Goal: Transaction & Acquisition: Book appointment/travel/reservation

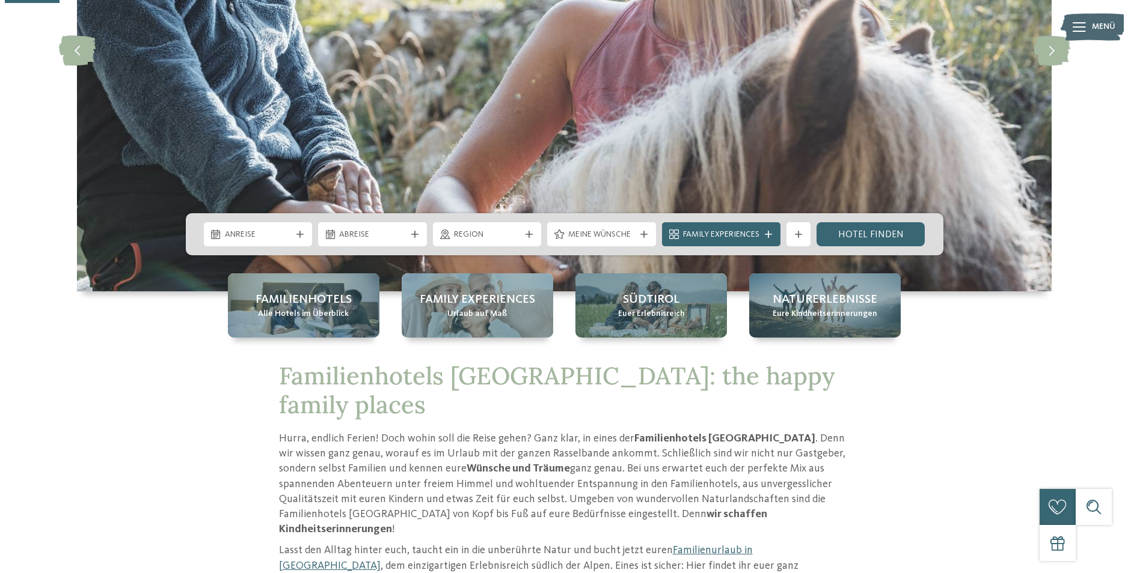
scroll to position [252, 0]
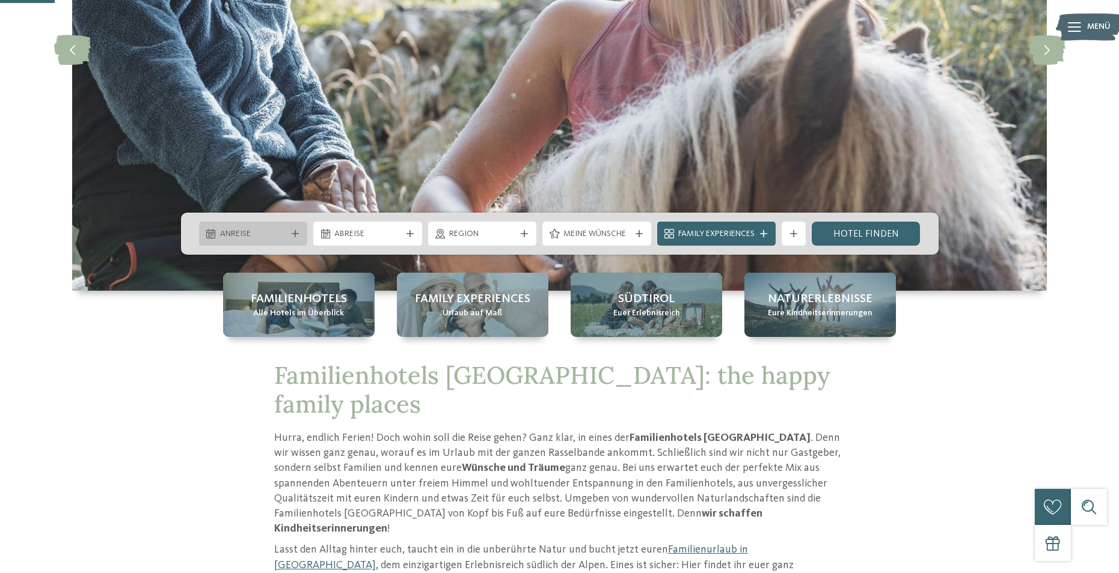
click at [281, 234] on span "Anreise" at bounding box center [253, 234] width 67 height 12
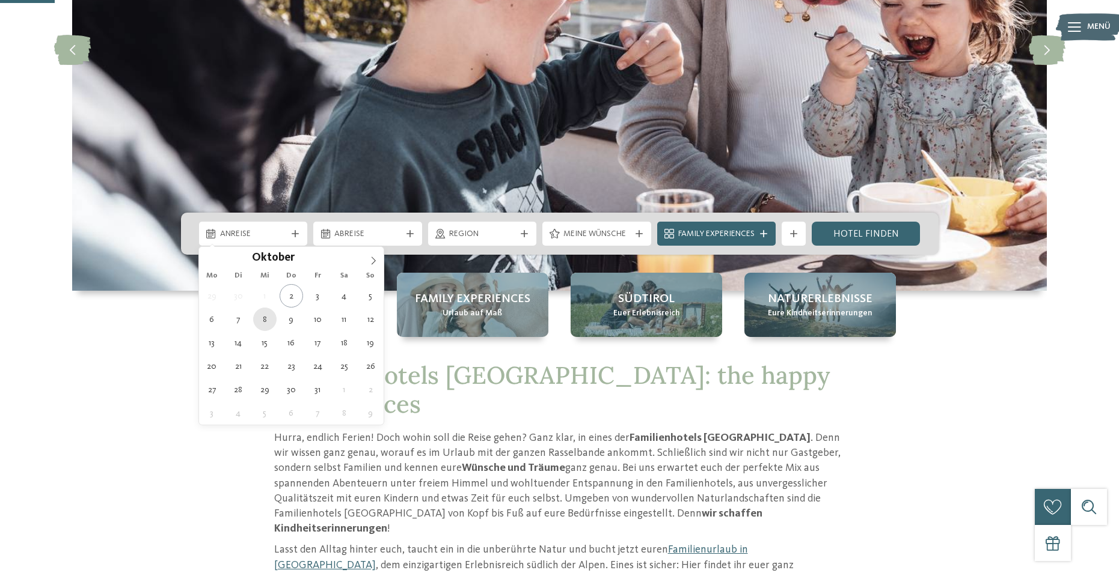
type div "[DATE]"
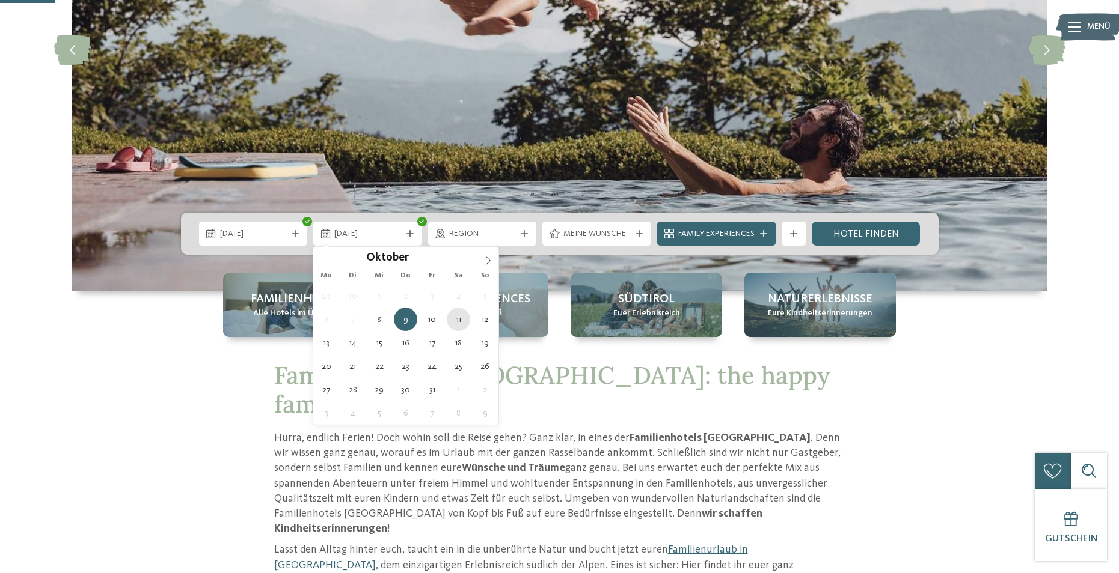
type div "[DATE]"
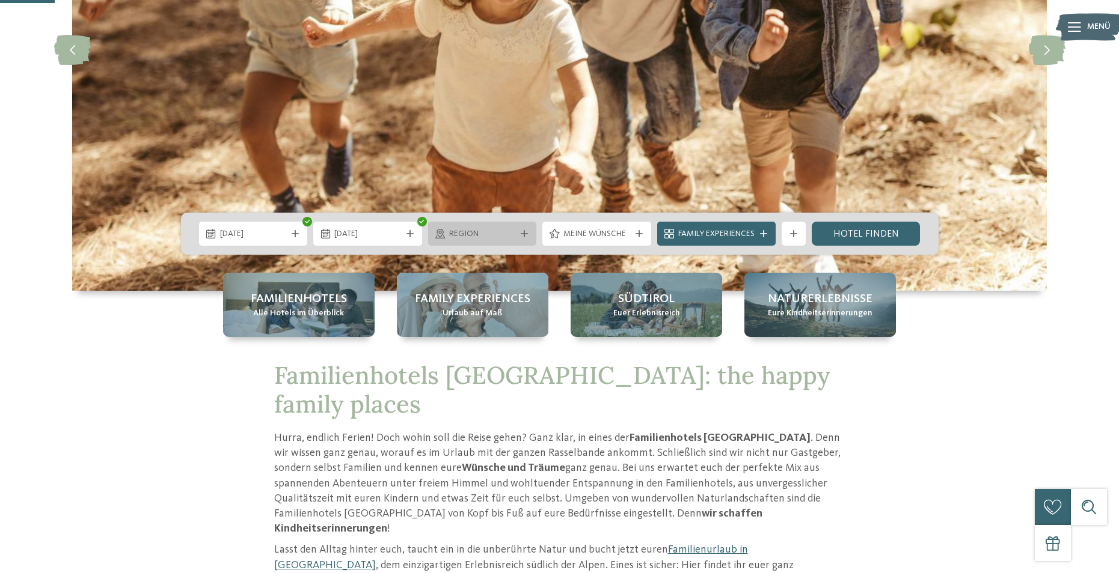
click at [527, 243] on div "Region" at bounding box center [482, 234] width 109 height 24
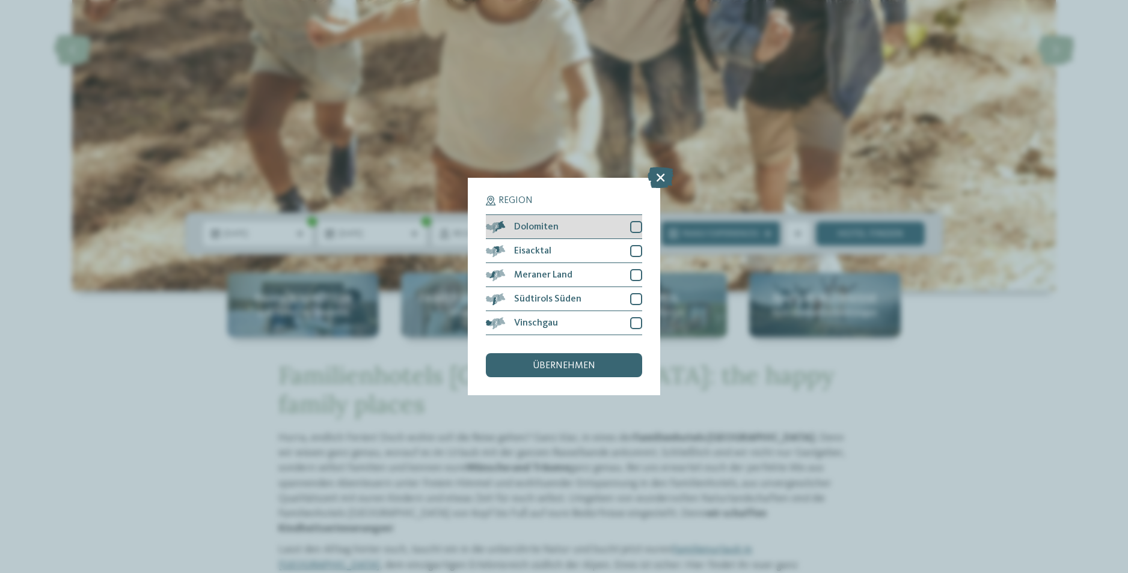
click at [636, 230] on div at bounding box center [636, 227] width 12 height 12
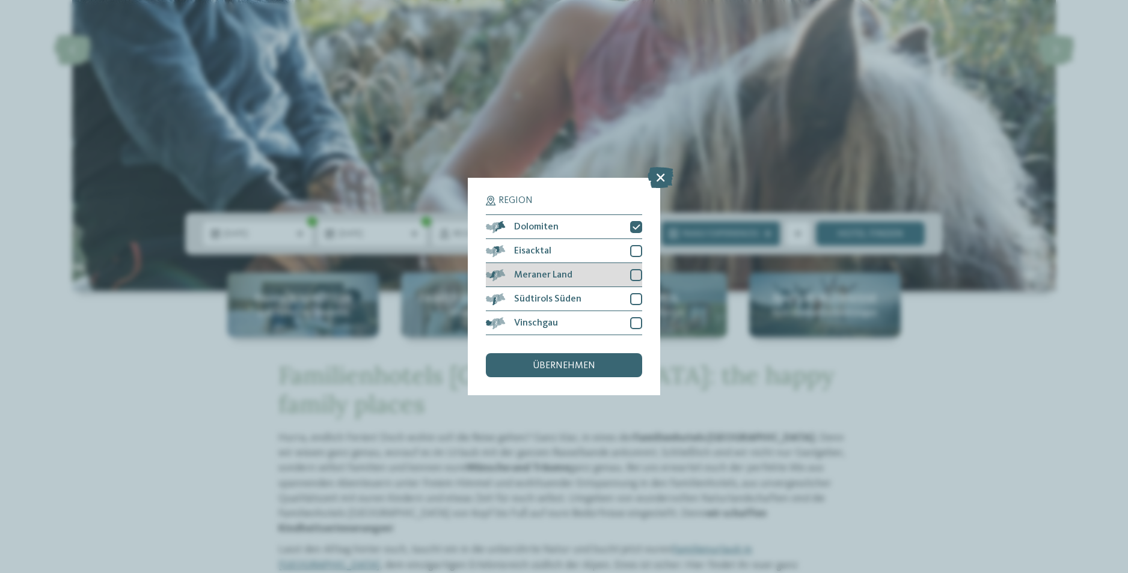
click at [634, 274] on div at bounding box center [636, 275] width 12 height 12
click at [613, 374] on div "übernehmen" at bounding box center [564, 365] width 156 height 24
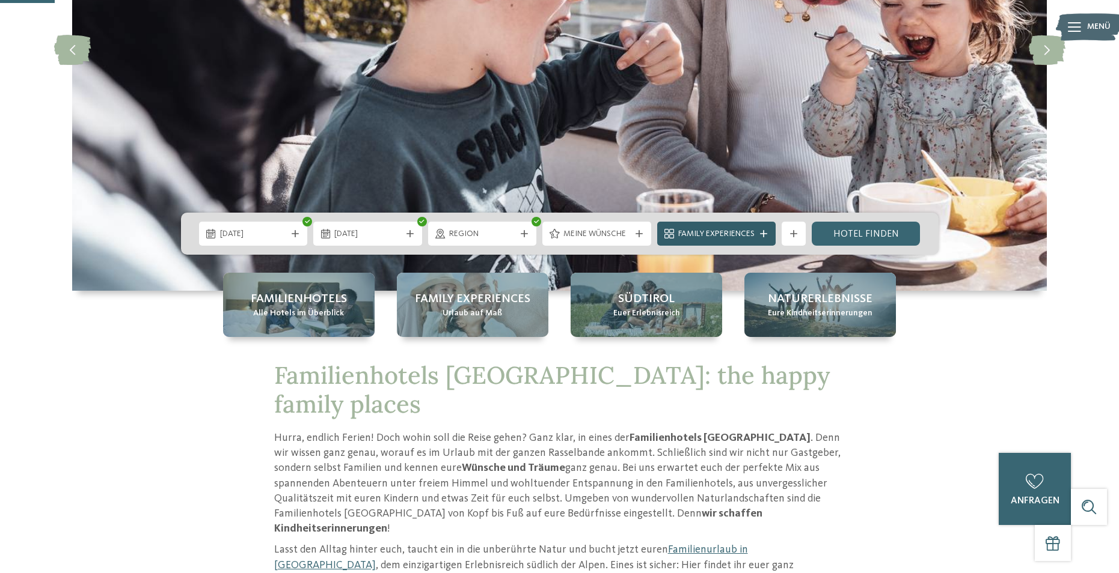
click at [762, 234] on icon at bounding box center [763, 233] width 7 height 7
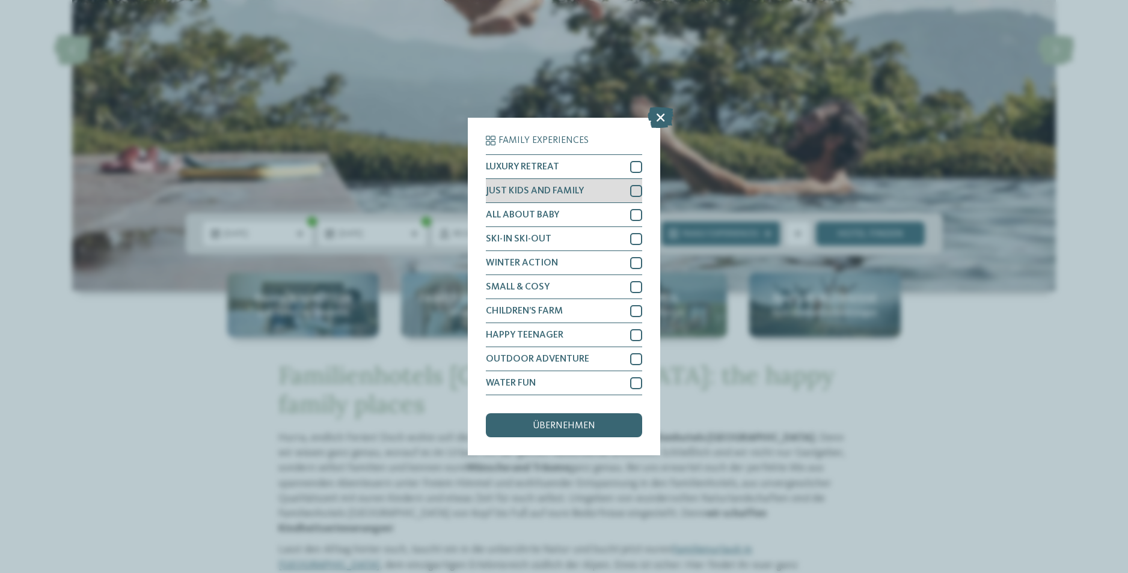
click at [632, 191] on div at bounding box center [636, 191] width 12 height 12
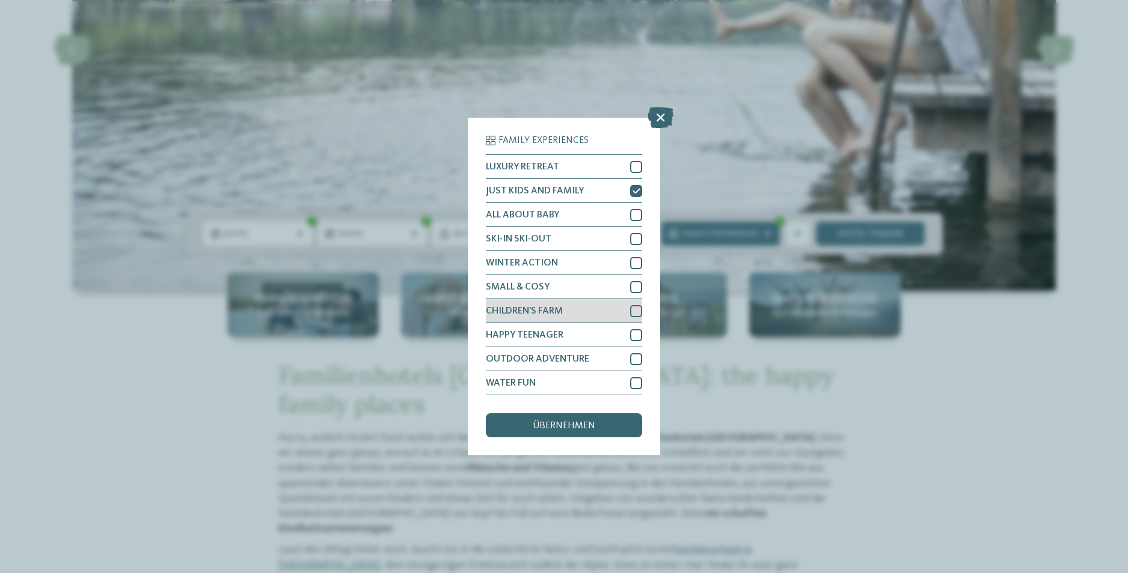
click at [632, 307] on div at bounding box center [636, 311] width 12 height 12
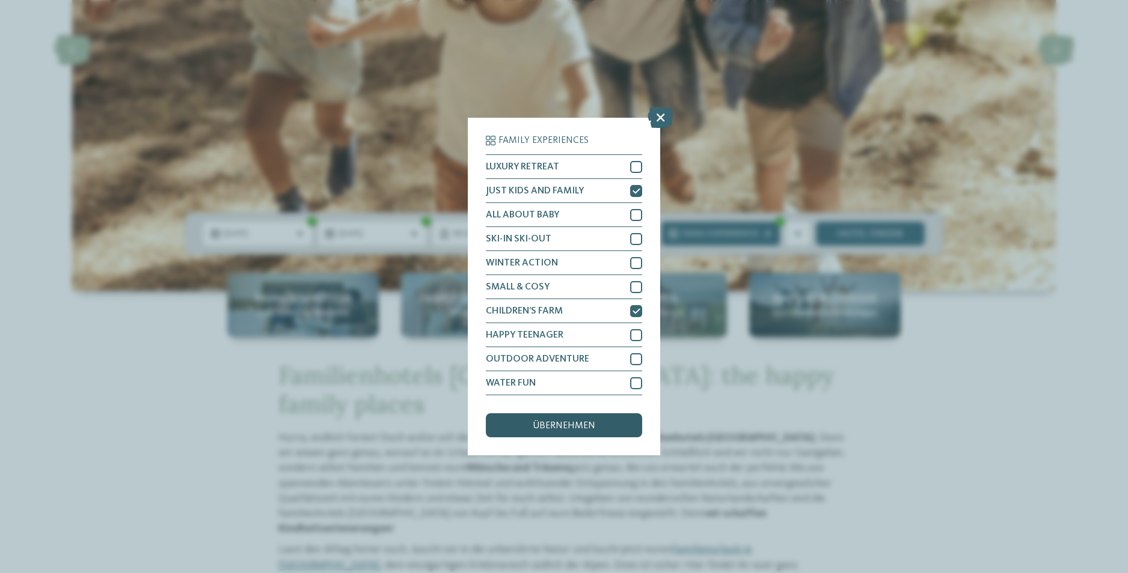
click at [611, 429] on div "übernehmen" at bounding box center [564, 426] width 156 height 24
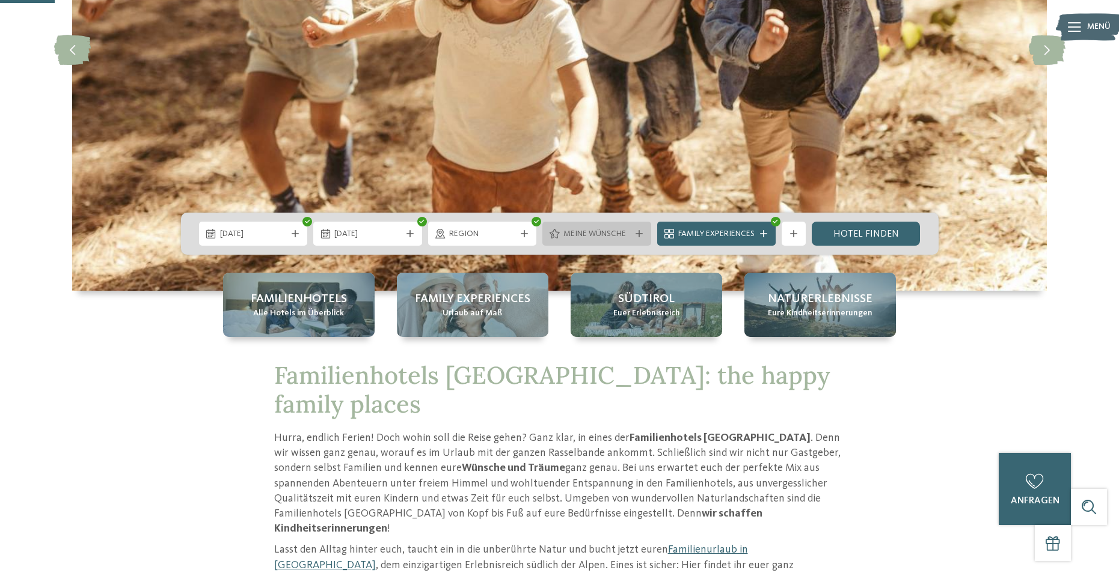
click at [622, 232] on span "Meine Wünsche" at bounding box center [596, 234] width 67 height 12
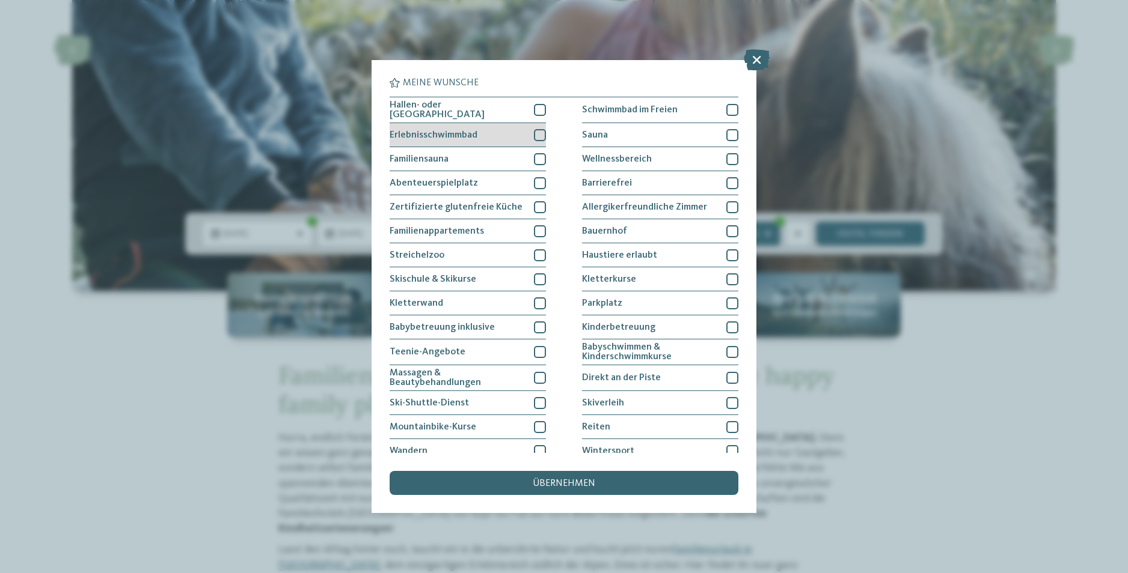
click at [538, 133] on div at bounding box center [540, 135] width 12 height 12
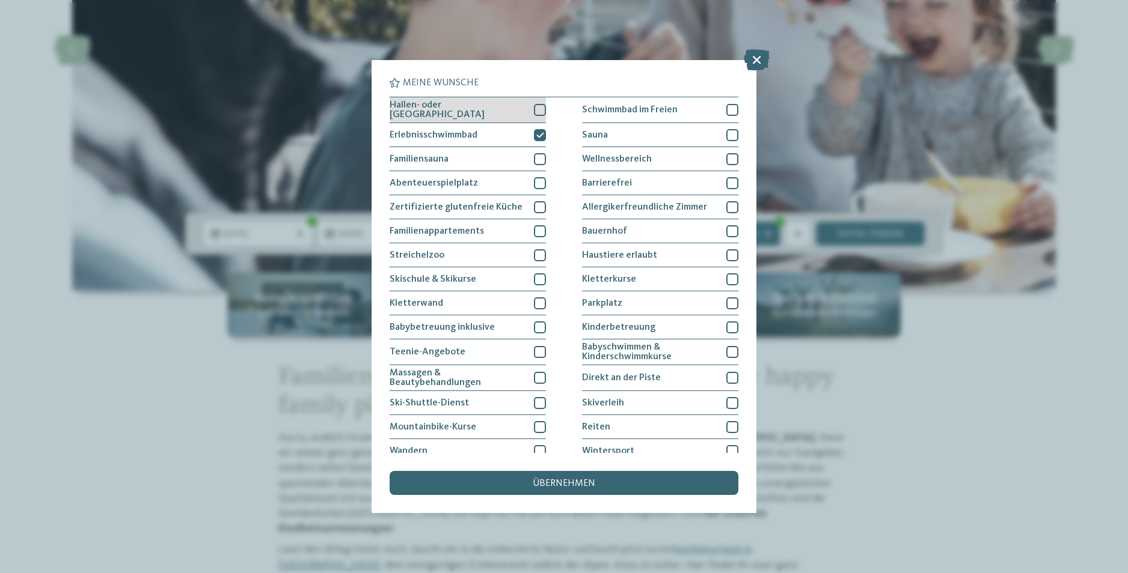
click at [538, 119] on div "Hallen- oder [GEOGRAPHIC_DATA]" at bounding box center [468, 110] width 156 height 26
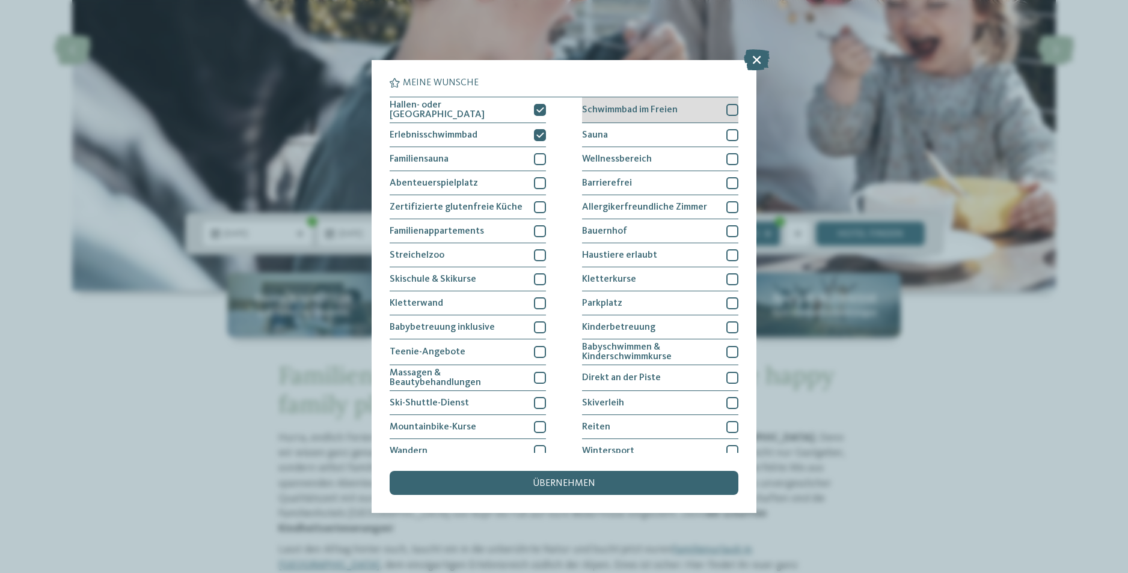
click at [678, 104] on div "Schwimmbad im Freien" at bounding box center [660, 110] width 156 height 26
click at [679, 126] on div "Sauna" at bounding box center [660, 135] width 156 height 24
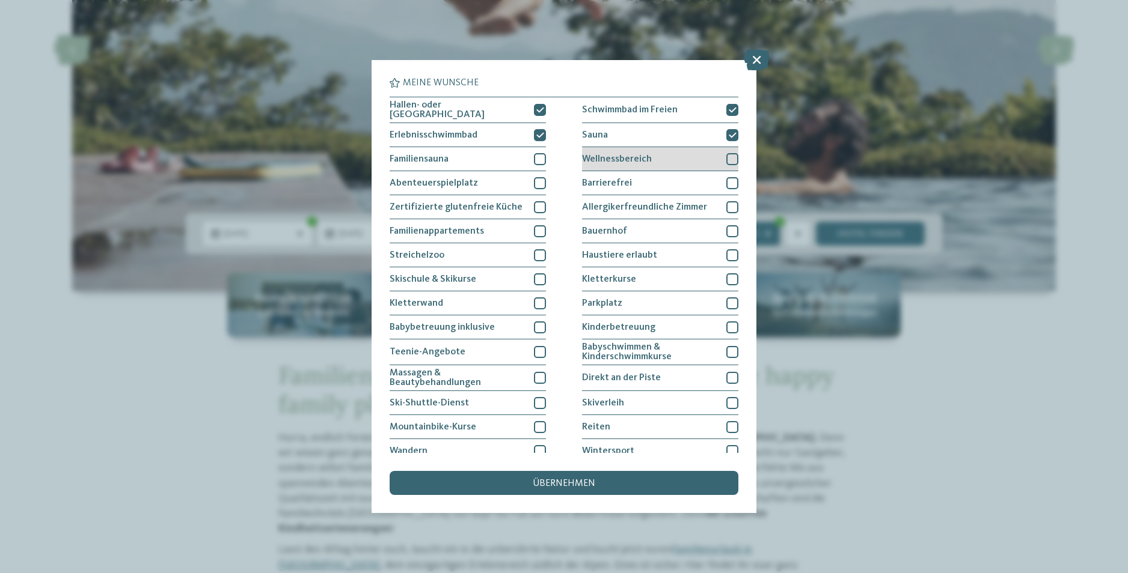
click at [677, 159] on div "Wellnessbereich" at bounding box center [660, 159] width 156 height 24
click at [539, 252] on div at bounding box center [540, 255] width 12 height 12
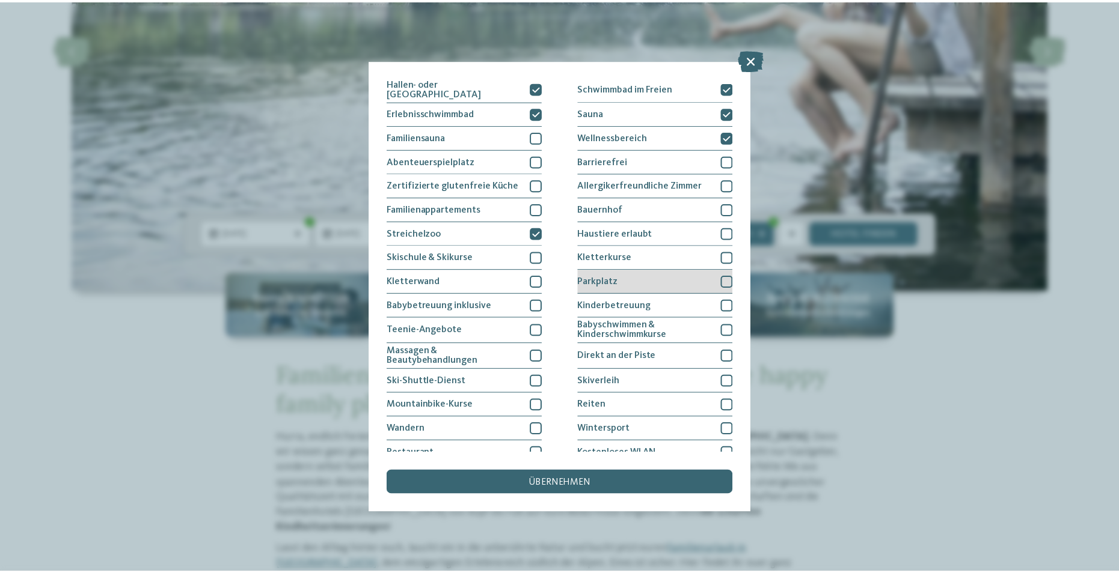
scroll to position [57, 0]
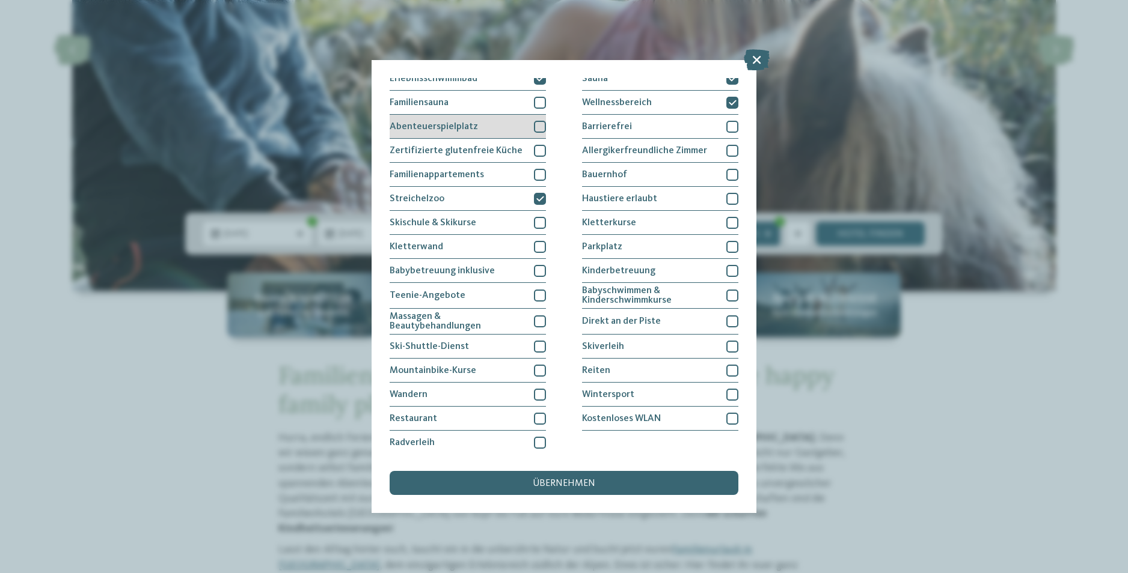
click at [536, 132] on div "Abenteuerspielplatz" at bounding box center [468, 127] width 156 height 24
click at [547, 480] on span "übernehmen" at bounding box center [564, 484] width 63 height 10
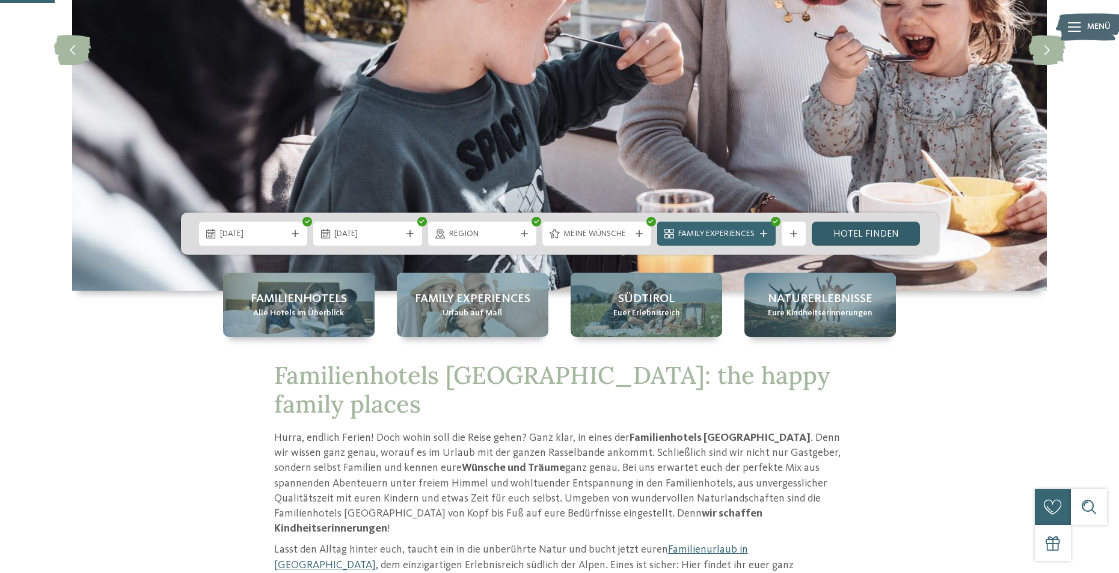
click at [881, 234] on link "Hotel finden" at bounding box center [865, 234] width 109 height 24
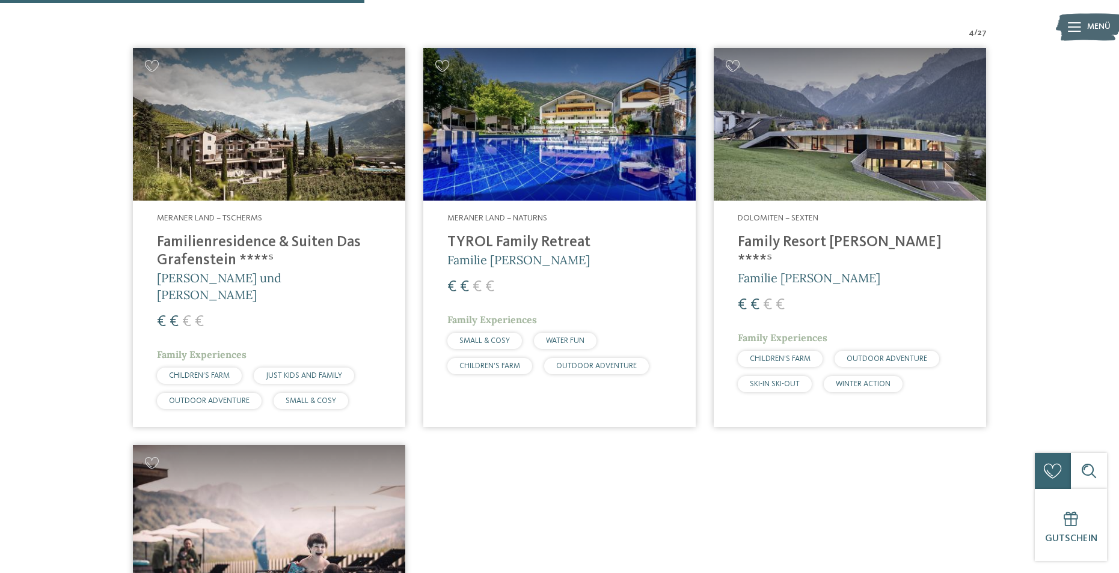
scroll to position [451, 0]
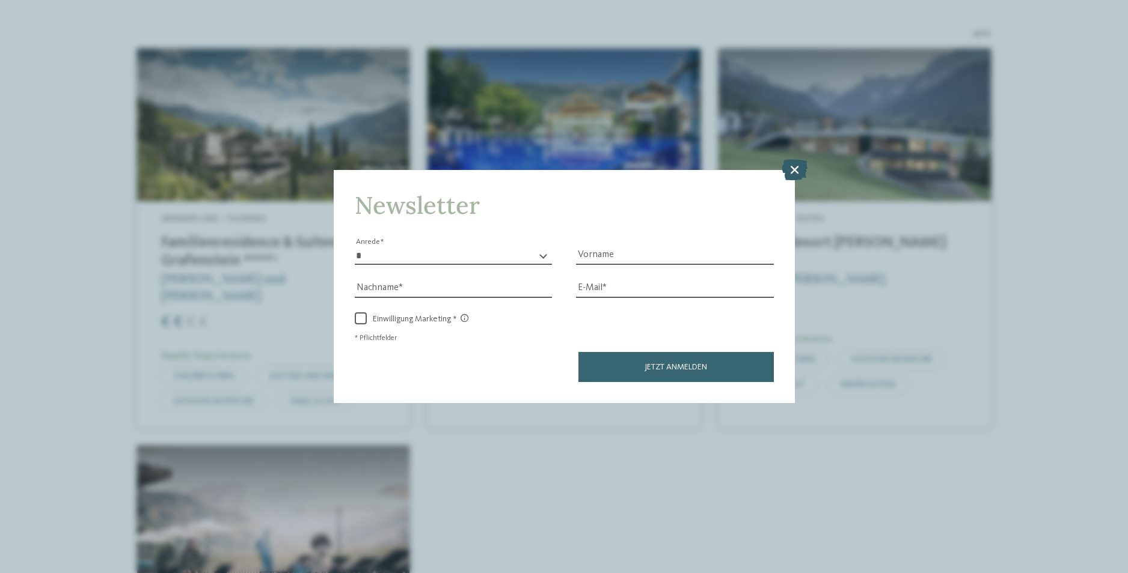
click at [794, 175] on icon at bounding box center [794, 169] width 26 height 21
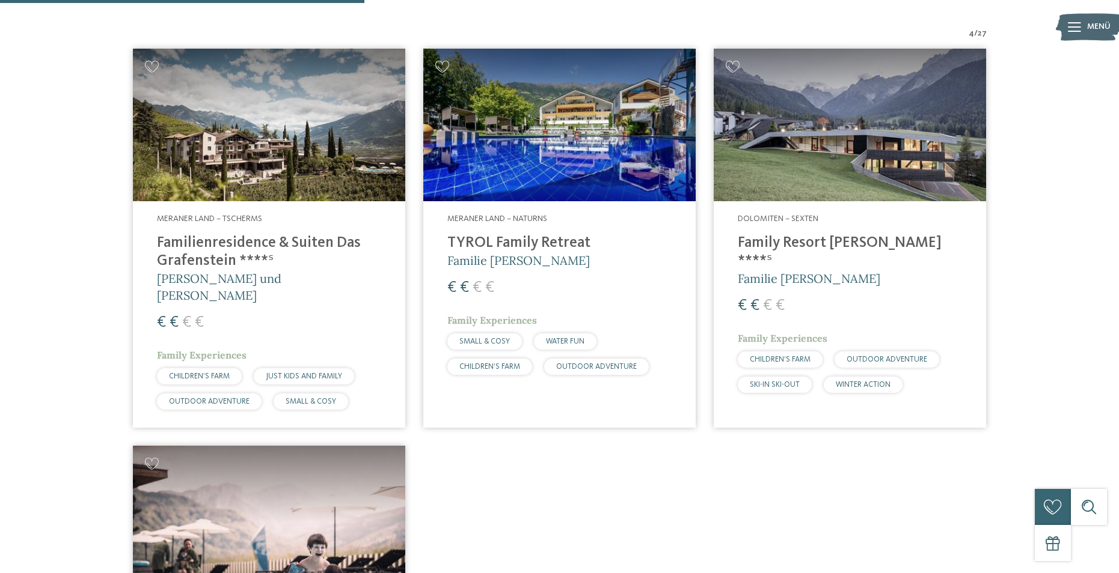
click at [531, 240] on h4 "TYROL Family Retreat" at bounding box center [559, 243] width 224 height 18
click at [831, 173] on img at bounding box center [850, 125] width 272 height 153
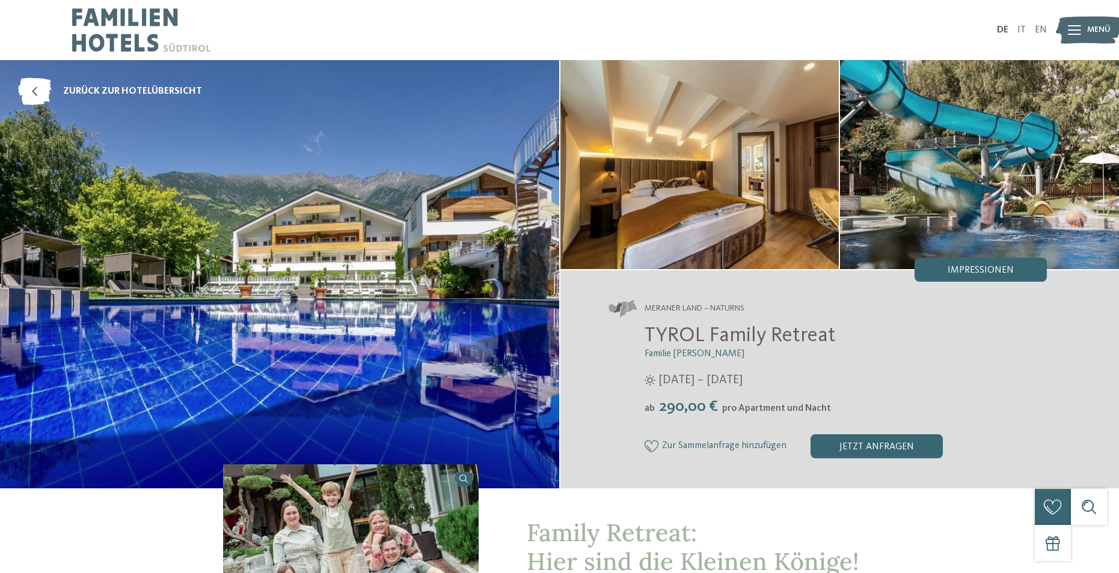
click at [459, 212] on img at bounding box center [279, 274] width 559 height 429
click at [958, 270] on span "Impressionen" at bounding box center [980, 271] width 66 height 10
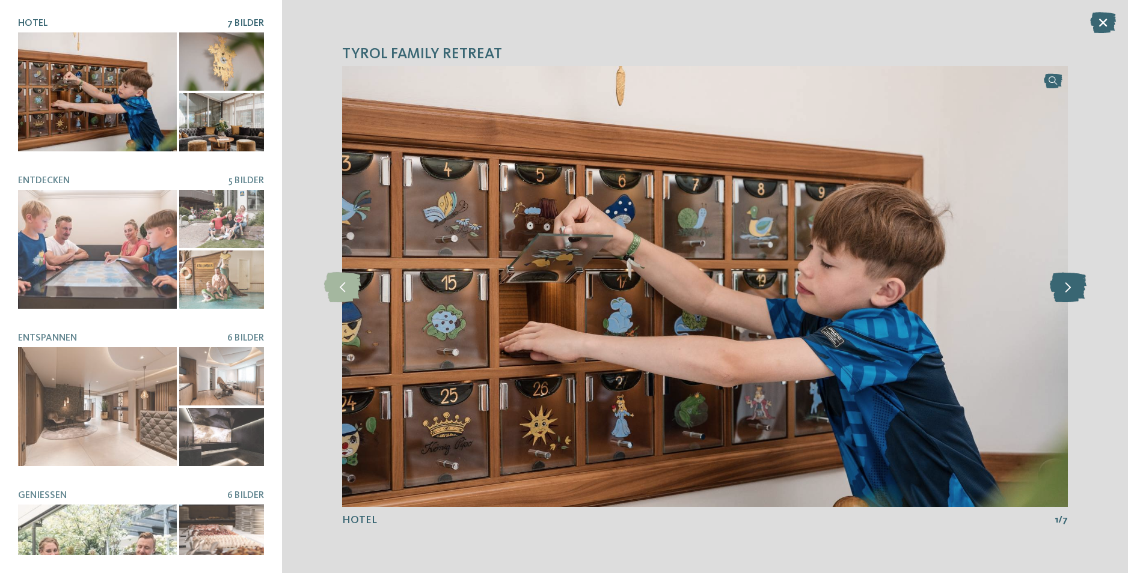
click at [1067, 295] on icon at bounding box center [1068, 287] width 37 height 30
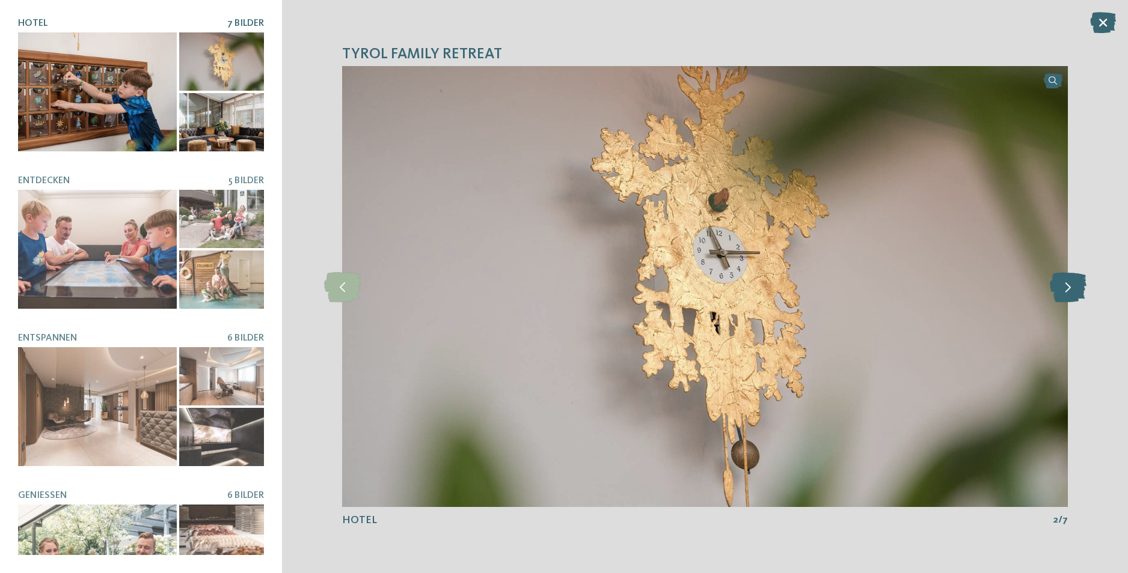
click at [1067, 295] on icon at bounding box center [1068, 287] width 37 height 30
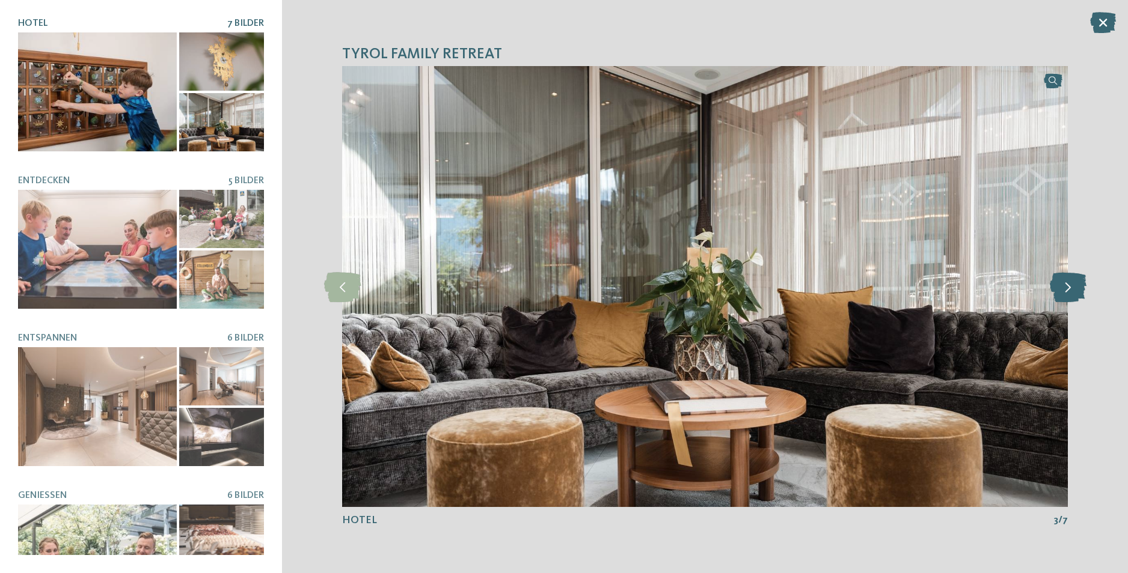
click at [1067, 295] on icon at bounding box center [1068, 287] width 37 height 30
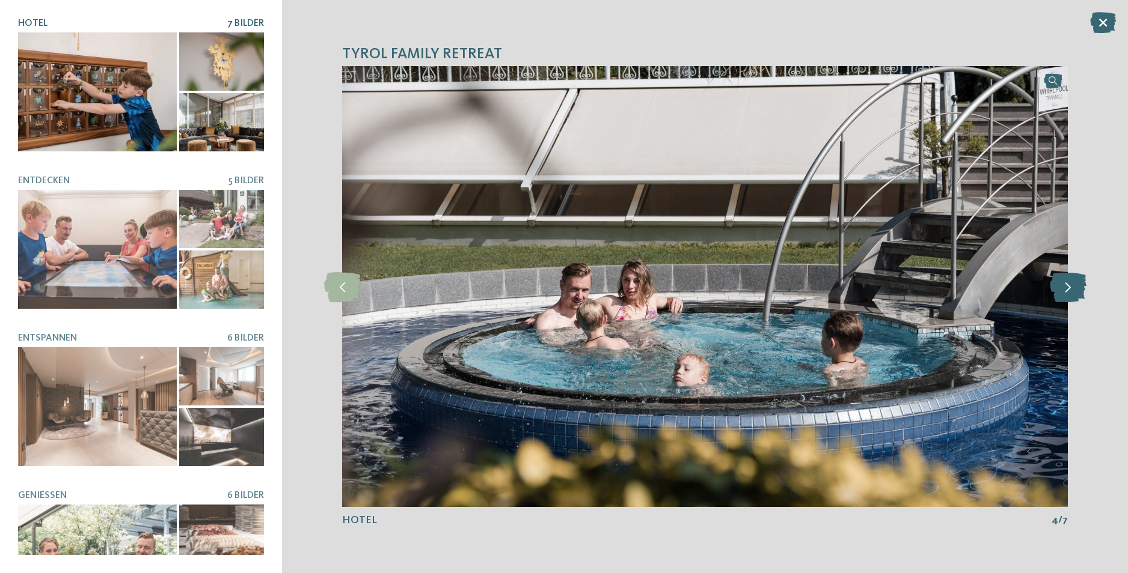
click at [1067, 295] on icon at bounding box center [1068, 287] width 37 height 30
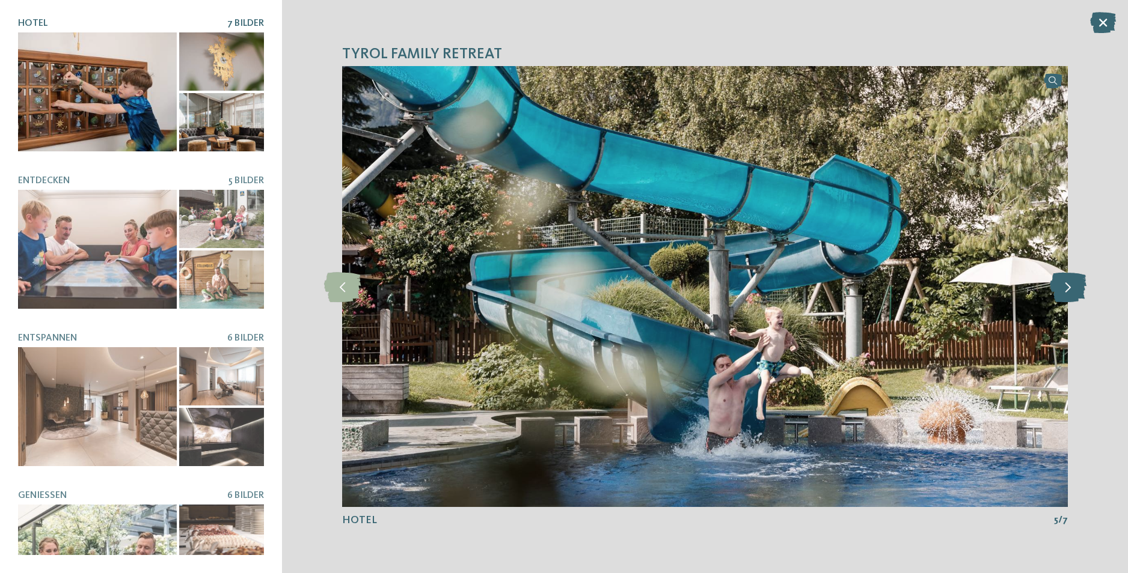
click at [1067, 295] on icon at bounding box center [1068, 287] width 37 height 30
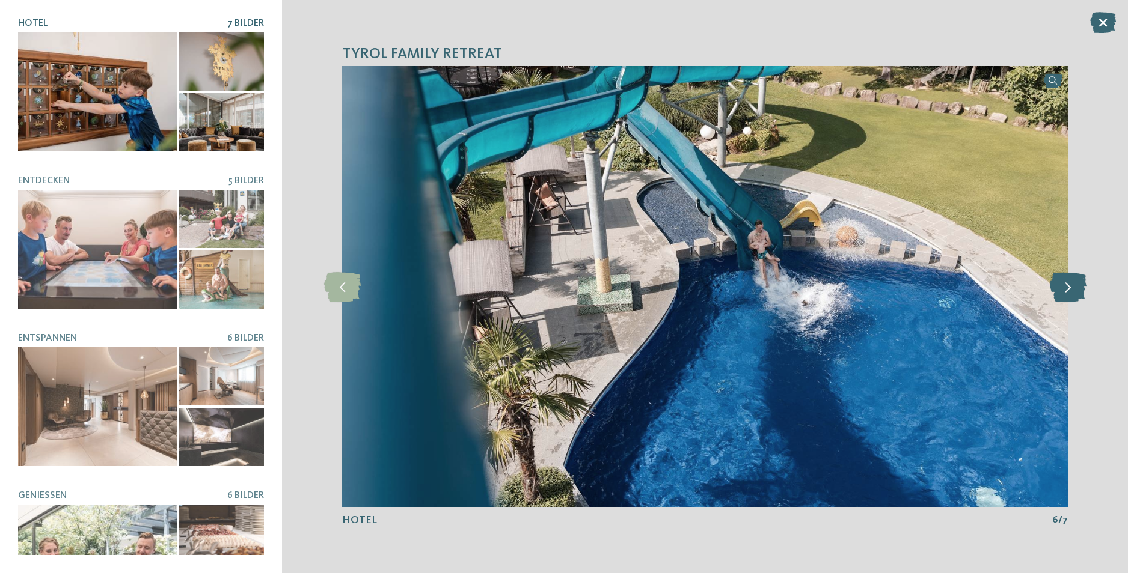
click at [1067, 295] on icon at bounding box center [1068, 287] width 37 height 30
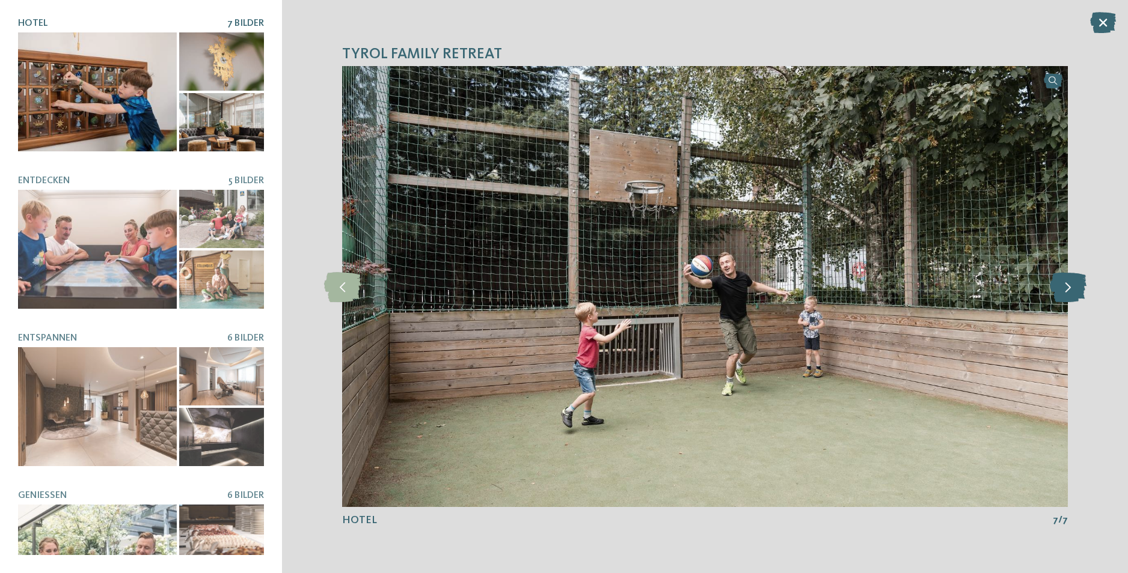
click at [1067, 295] on icon at bounding box center [1068, 287] width 37 height 30
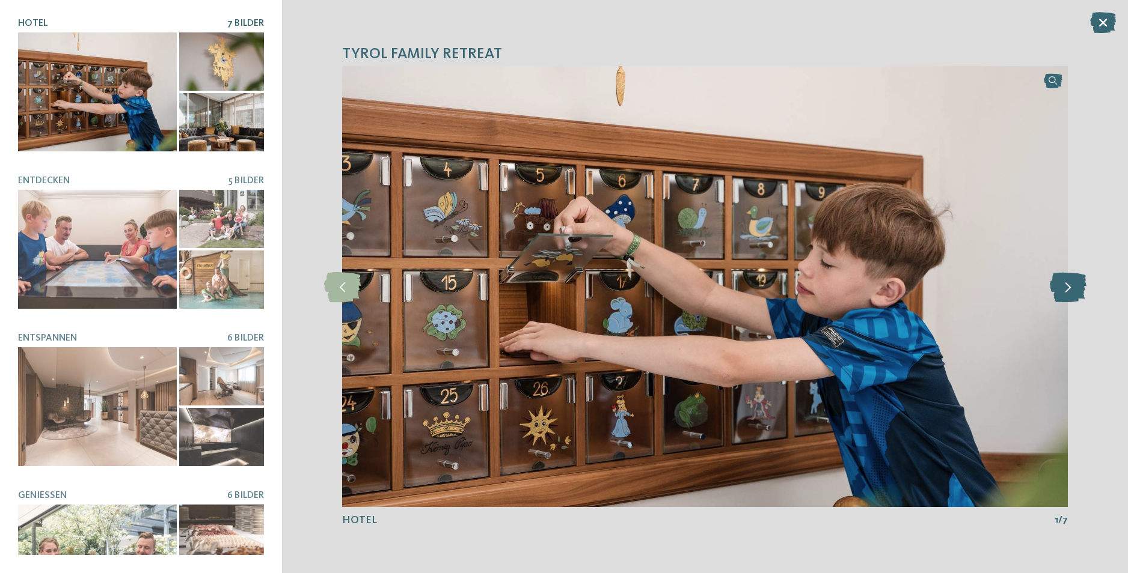
click at [1067, 295] on icon at bounding box center [1068, 287] width 37 height 30
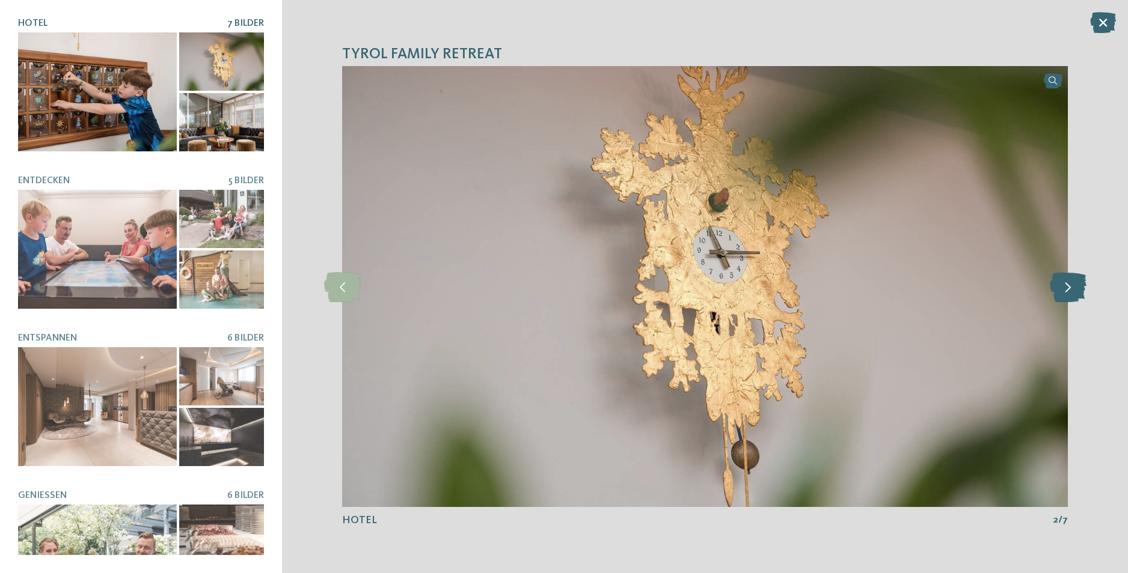
click at [1067, 295] on icon at bounding box center [1068, 287] width 37 height 30
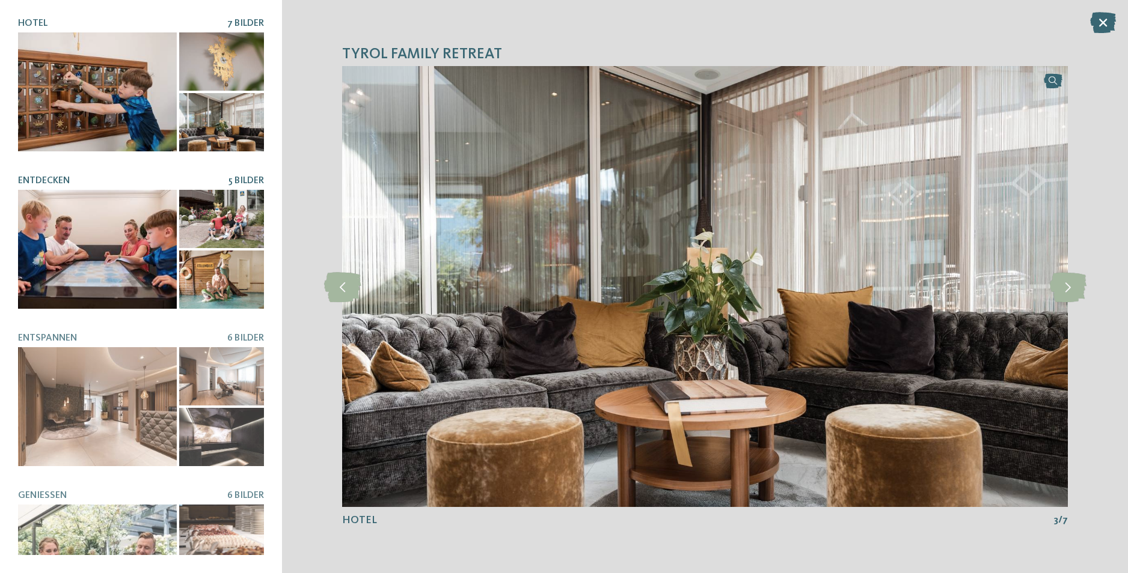
click at [118, 252] on div at bounding box center [97, 249] width 159 height 119
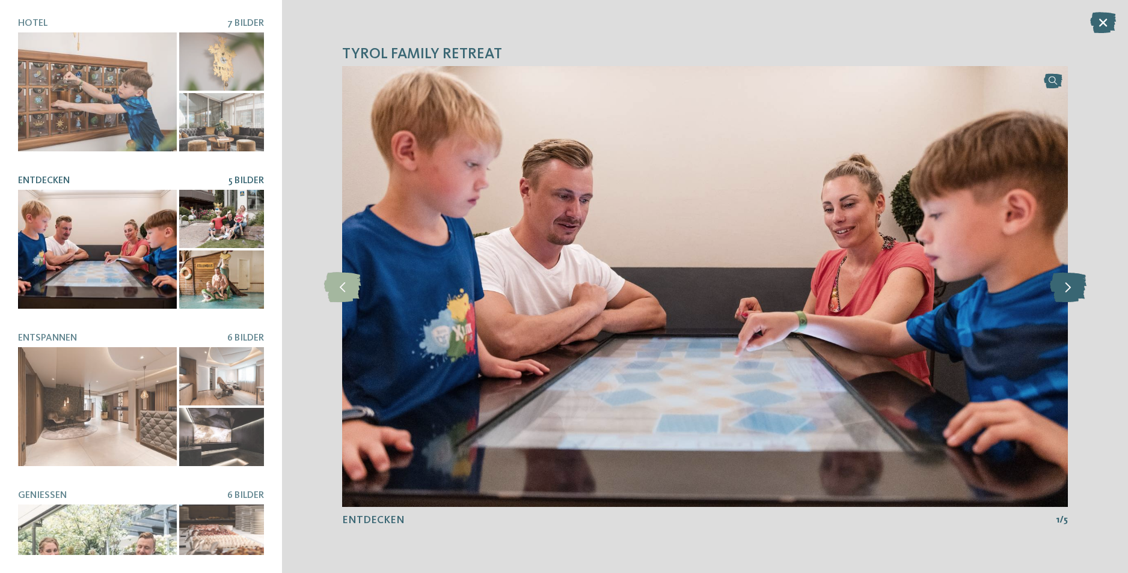
click at [1068, 296] on icon at bounding box center [1068, 287] width 37 height 30
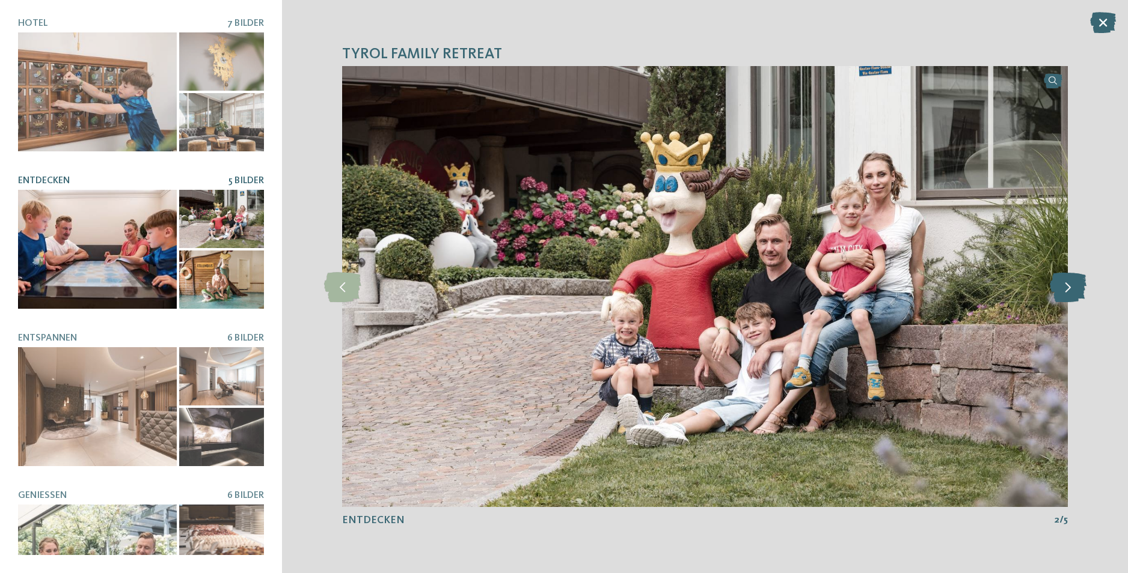
click at [1068, 296] on icon at bounding box center [1068, 287] width 37 height 30
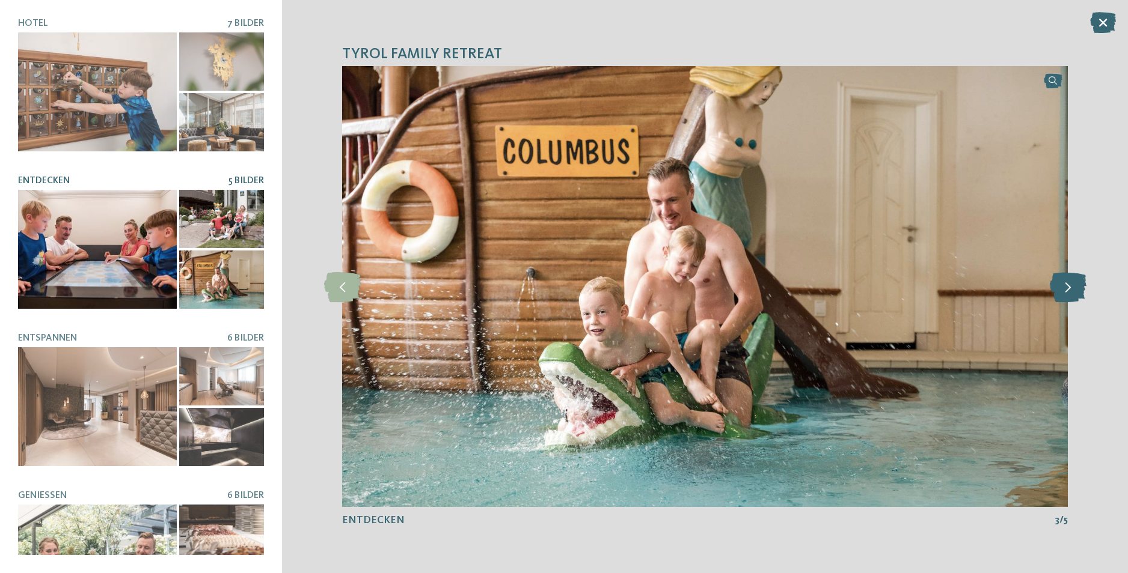
click at [1068, 296] on icon at bounding box center [1068, 287] width 37 height 30
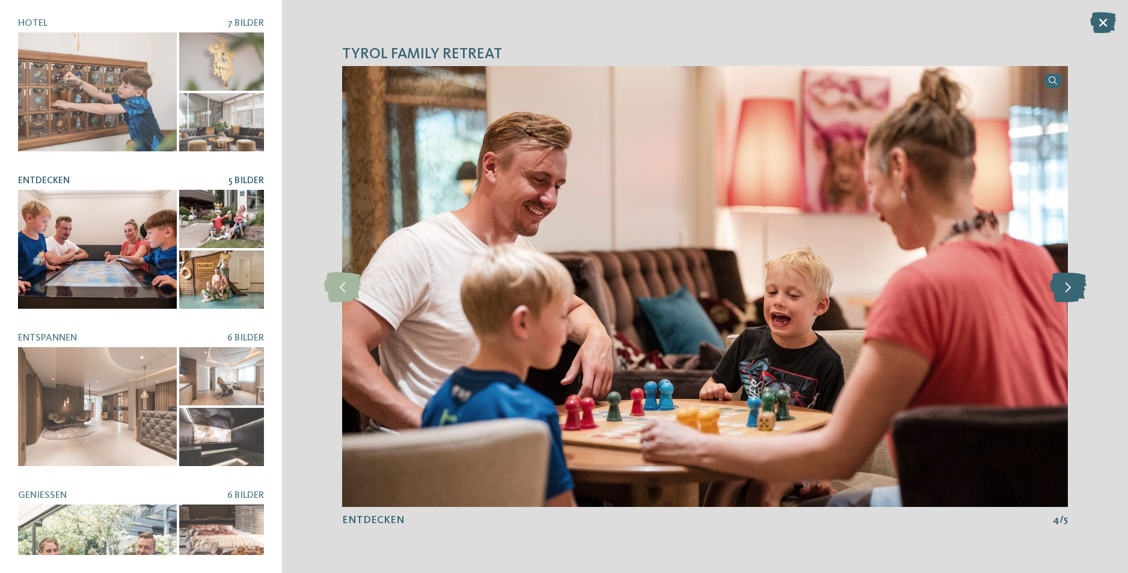
click at [1068, 296] on icon at bounding box center [1068, 287] width 37 height 30
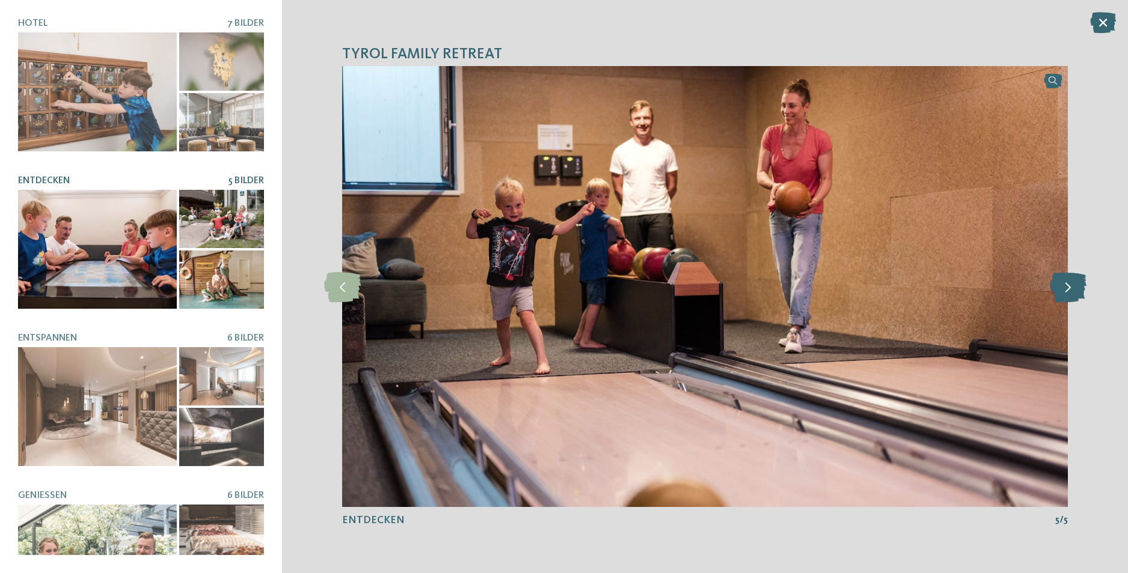
click at [1068, 296] on icon at bounding box center [1068, 287] width 37 height 30
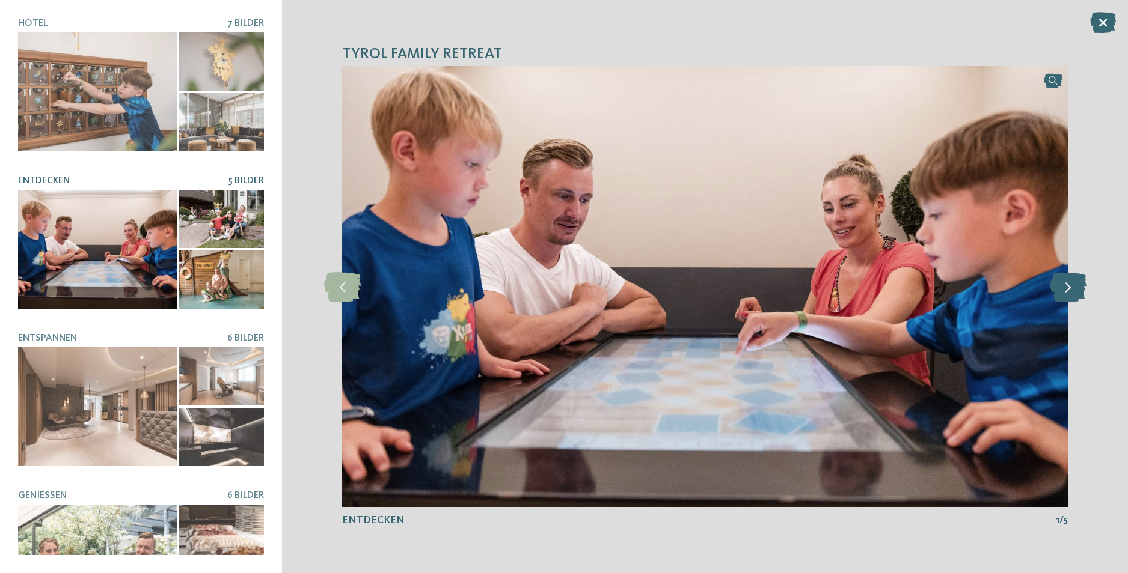
click at [1068, 296] on icon at bounding box center [1068, 287] width 37 height 30
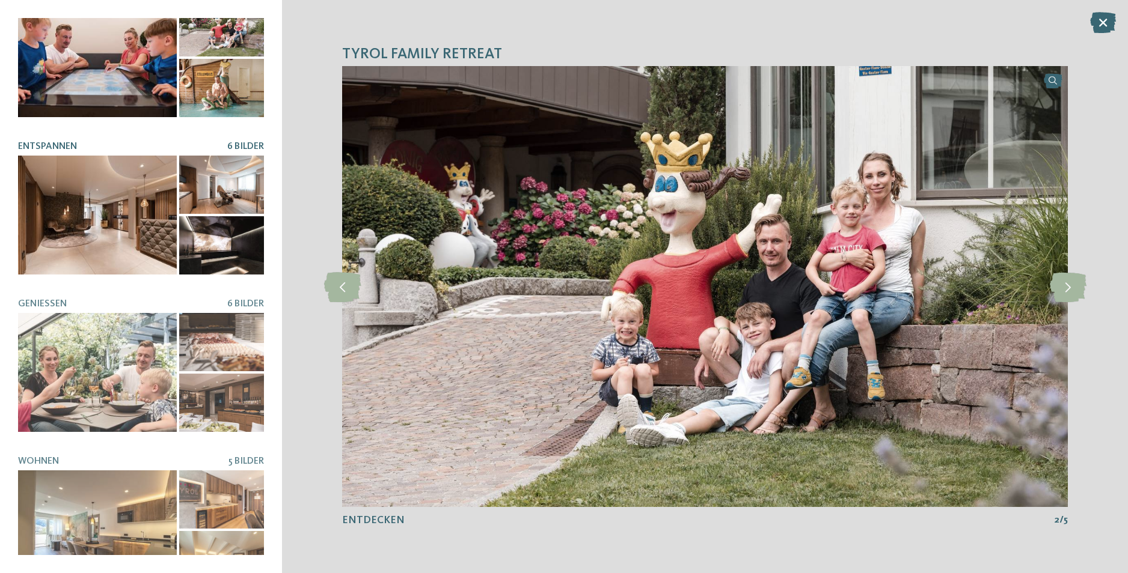
scroll to position [212, 0]
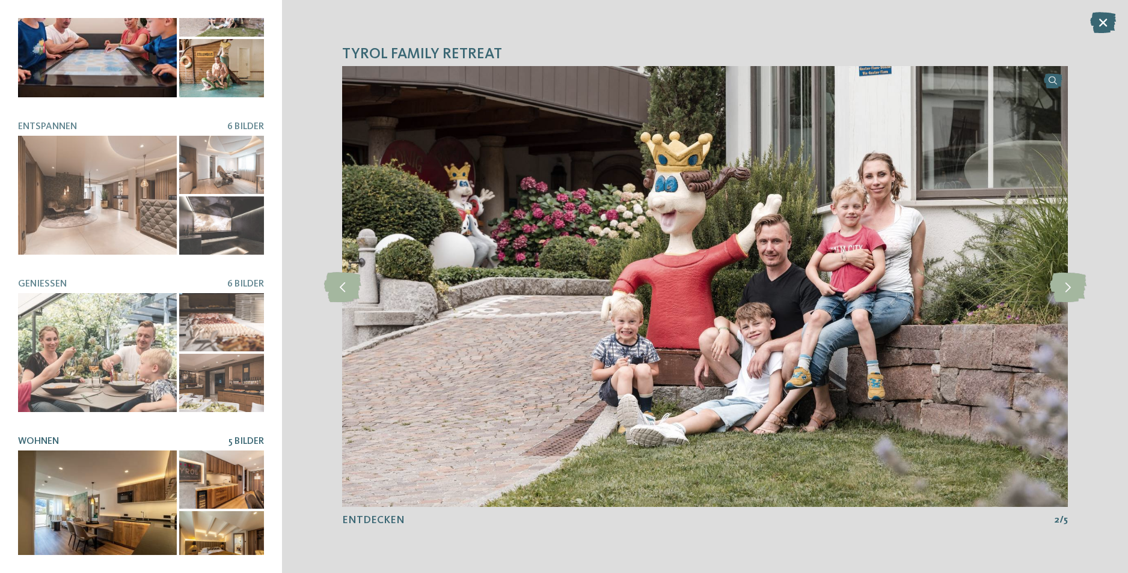
click at [91, 477] on div at bounding box center [97, 510] width 159 height 119
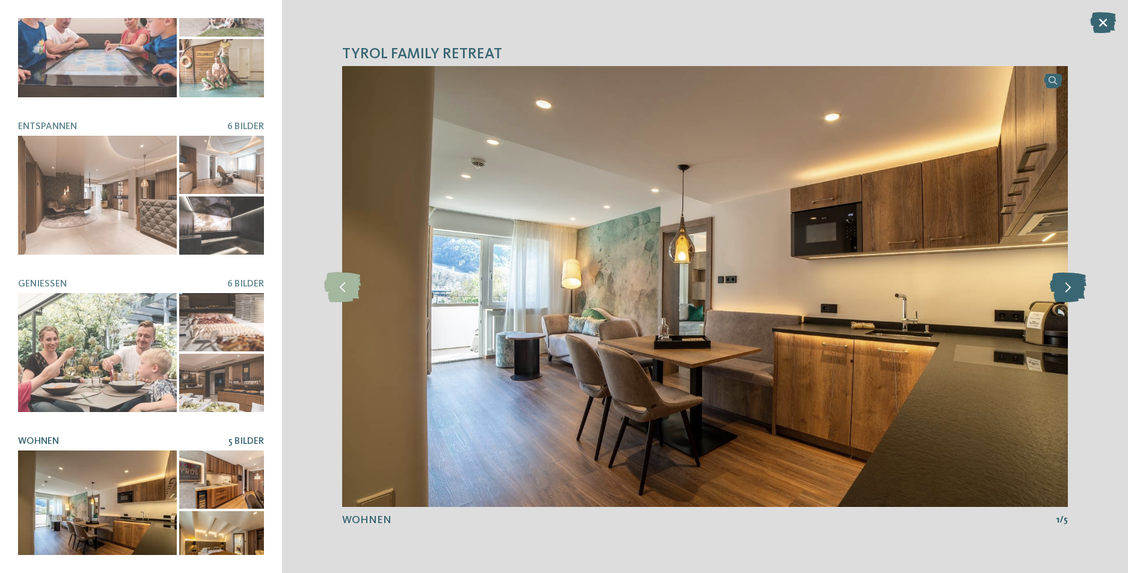
click at [1065, 291] on icon at bounding box center [1068, 287] width 37 height 30
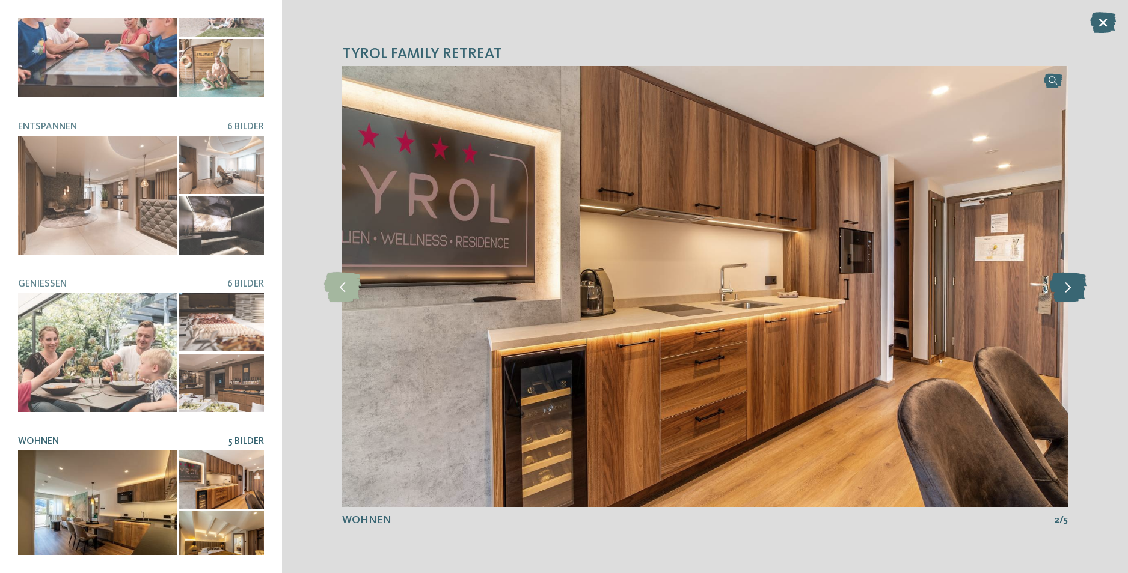
click at [1065, 291] on icon at bounding box center [1068, 287] width 37 height 30
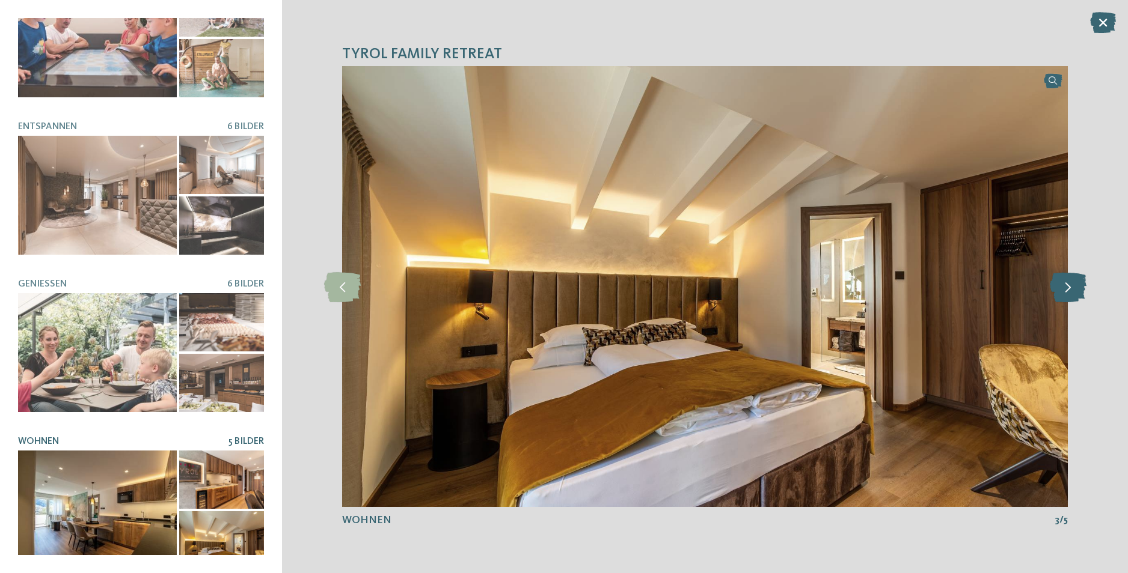
click at [1065, 291] on icon at bounding box center [1068, 287] width 37 height 30
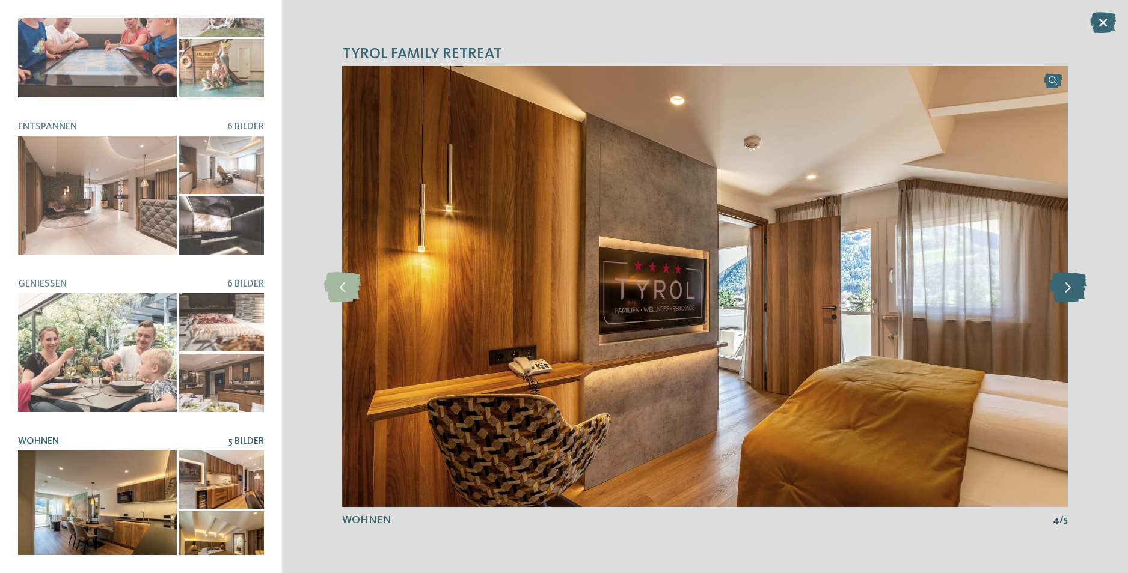
click at [1065, 291] on icon at bounding box center [1068, 287] width 37 height 30
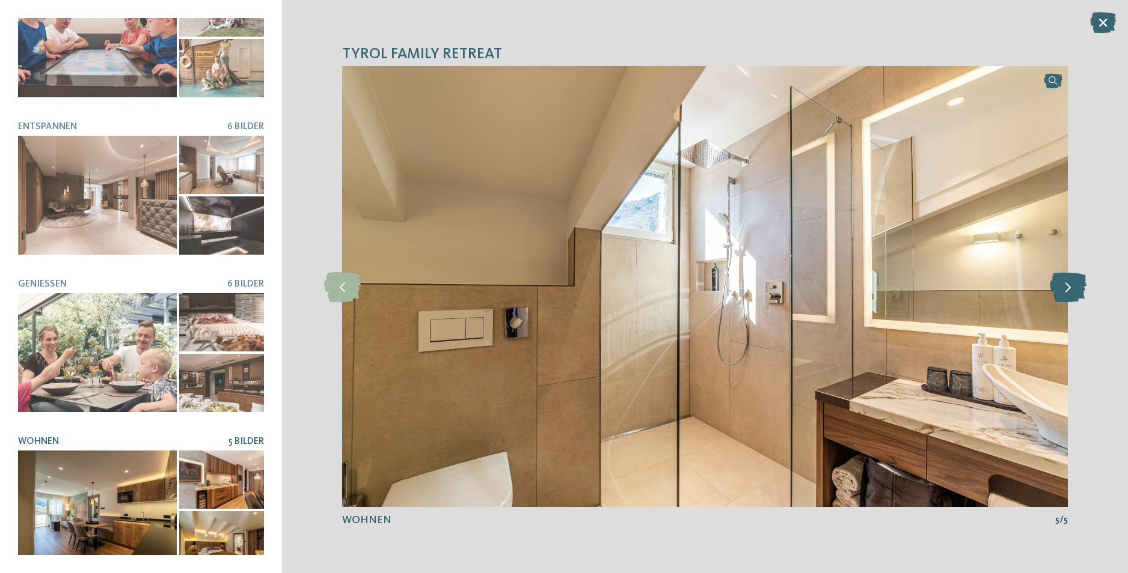
click at [1065, 291] on icon at bounding box center [1068, 287] width 37 height 30
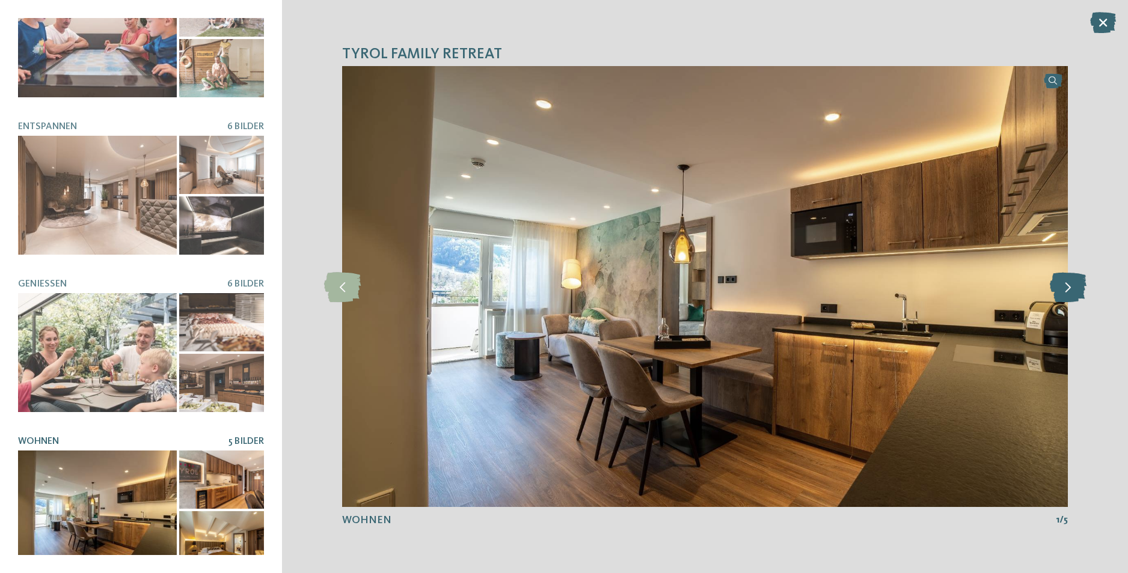
click at [1065, 291] on icon at bounding box center [1068, 287] width 37 height 30
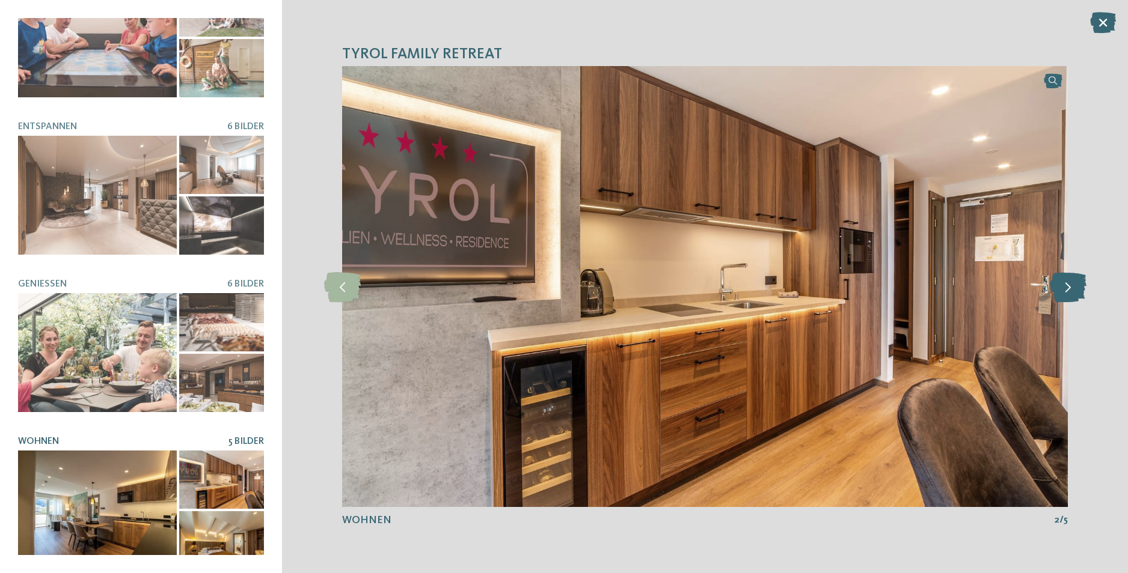
click at [1065, 291] on icon at bounding box center [1068, 287] width 37 height 30
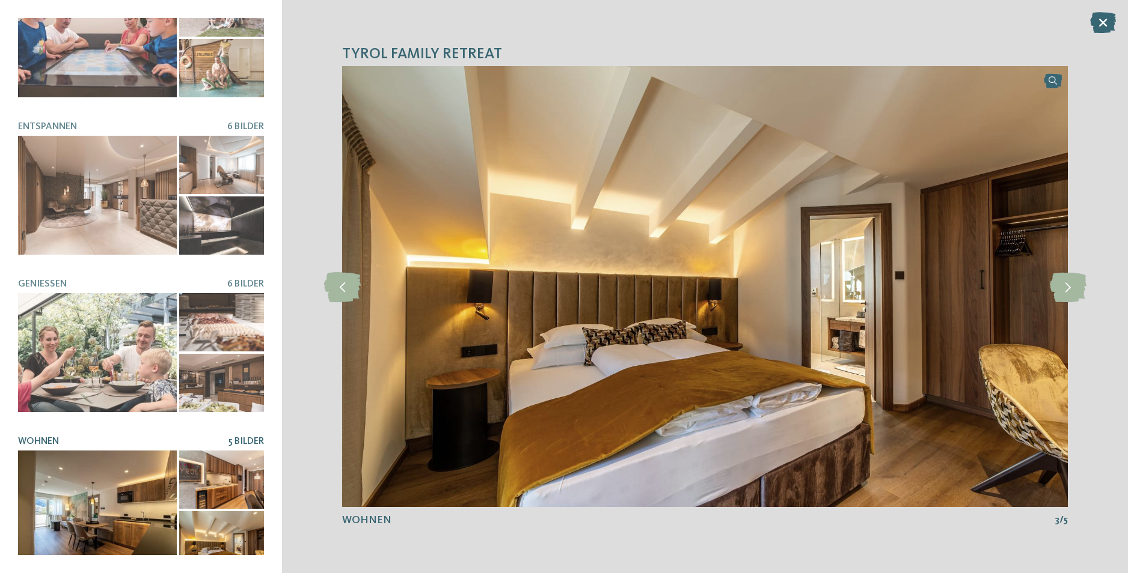
drag, startPoint x: 504, startPoint y: 55, endPoint x: 342, endPoint y: 53, distance: 161.7
click at [342, 53] on h4 "TYROL Family Retreat" at bounding box center [705, 54] width 726 height 18
copy span "TYROL Family Retreat"
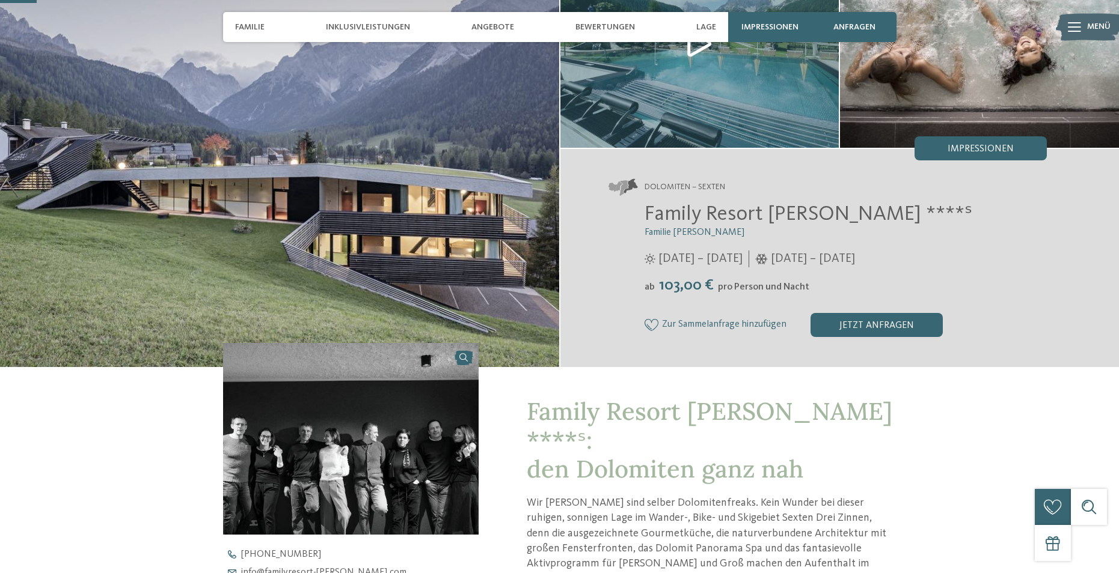
scroll to position [122, 0]
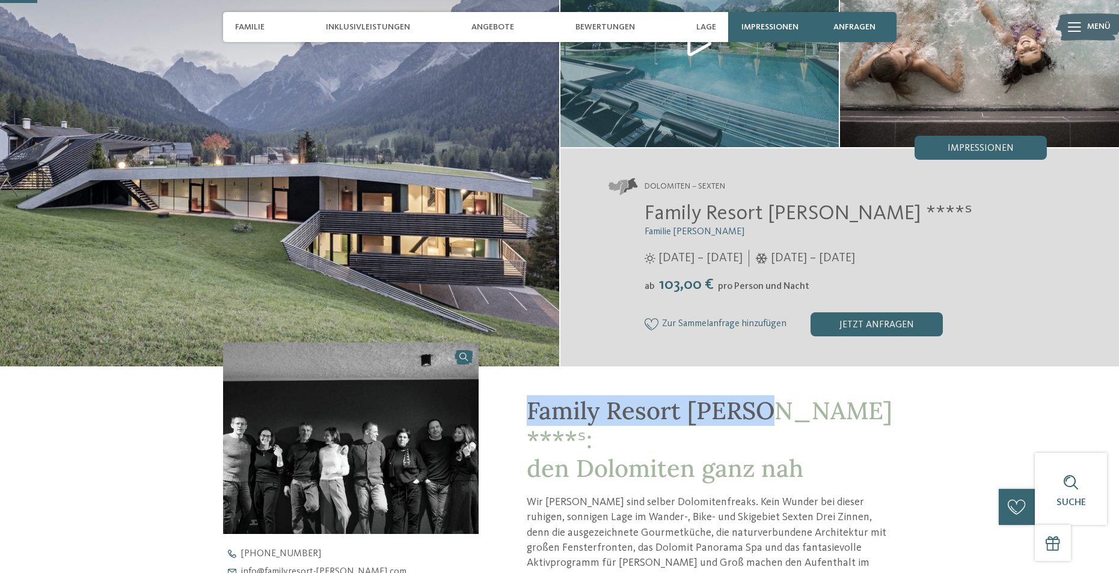
drag, startPoint x: 527, startPoint y: 411, endPoint x: 757, endPoint y: 415, distance: 230.3
click at [757, 415] on span "Family Resort Rainer ****ˢ: den Dolomiten ganz nah" at bounding box center [709, 440] width 365 height 88
copy span "Family Resort Rainer"
